Goal: Information Seeking & Learning: Learn about a topic

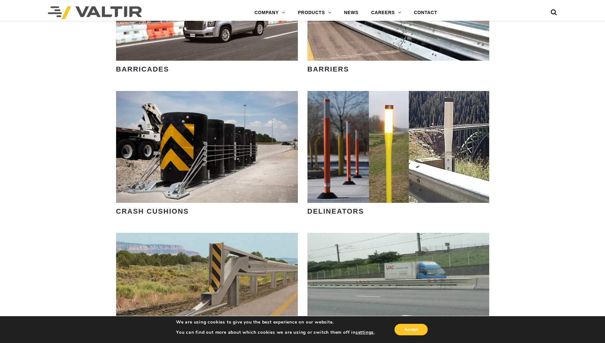
scroll to position [766, 0]
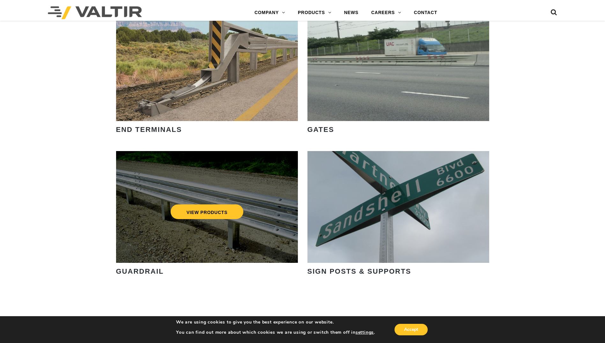
click at [174, 196] on div "VIEW PRODUCTS" at bounding box center [207, 207] width 182 height 112
click at [189, 211] on link "VIEW PRODUCTS" at bounding box center [206, 211] width 73 height 15
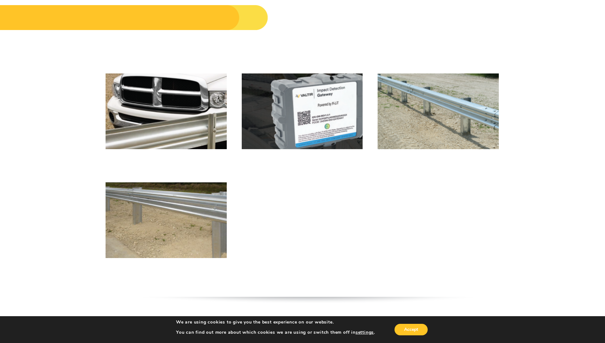
scroll to position [32, 0]
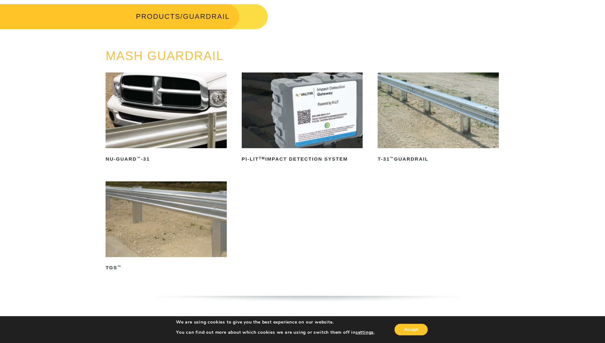
click at [438, 121] on img at bounding box center [438, 110] width 121 height 76
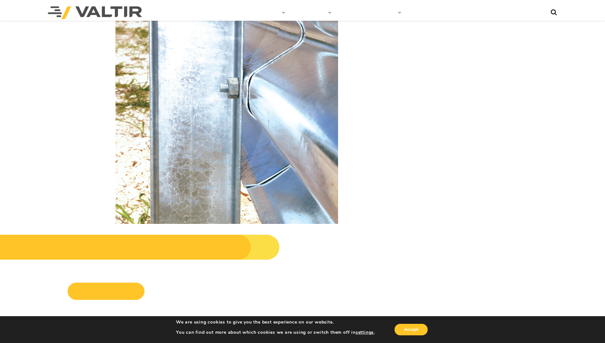
scroll to position [1085, 0]
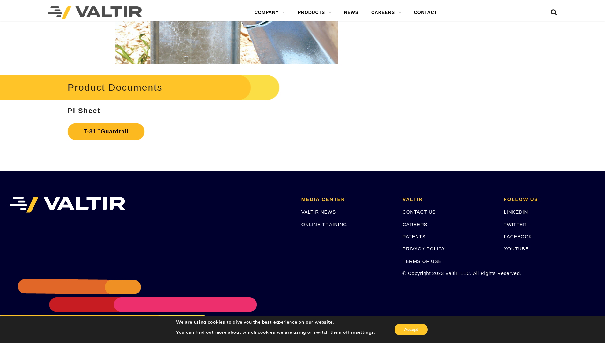
click at [127, 127] on link "T-31 ™ Guardrail" at bounding box center [106, 131] width 77 height 17
